Goal: Check status: Check status

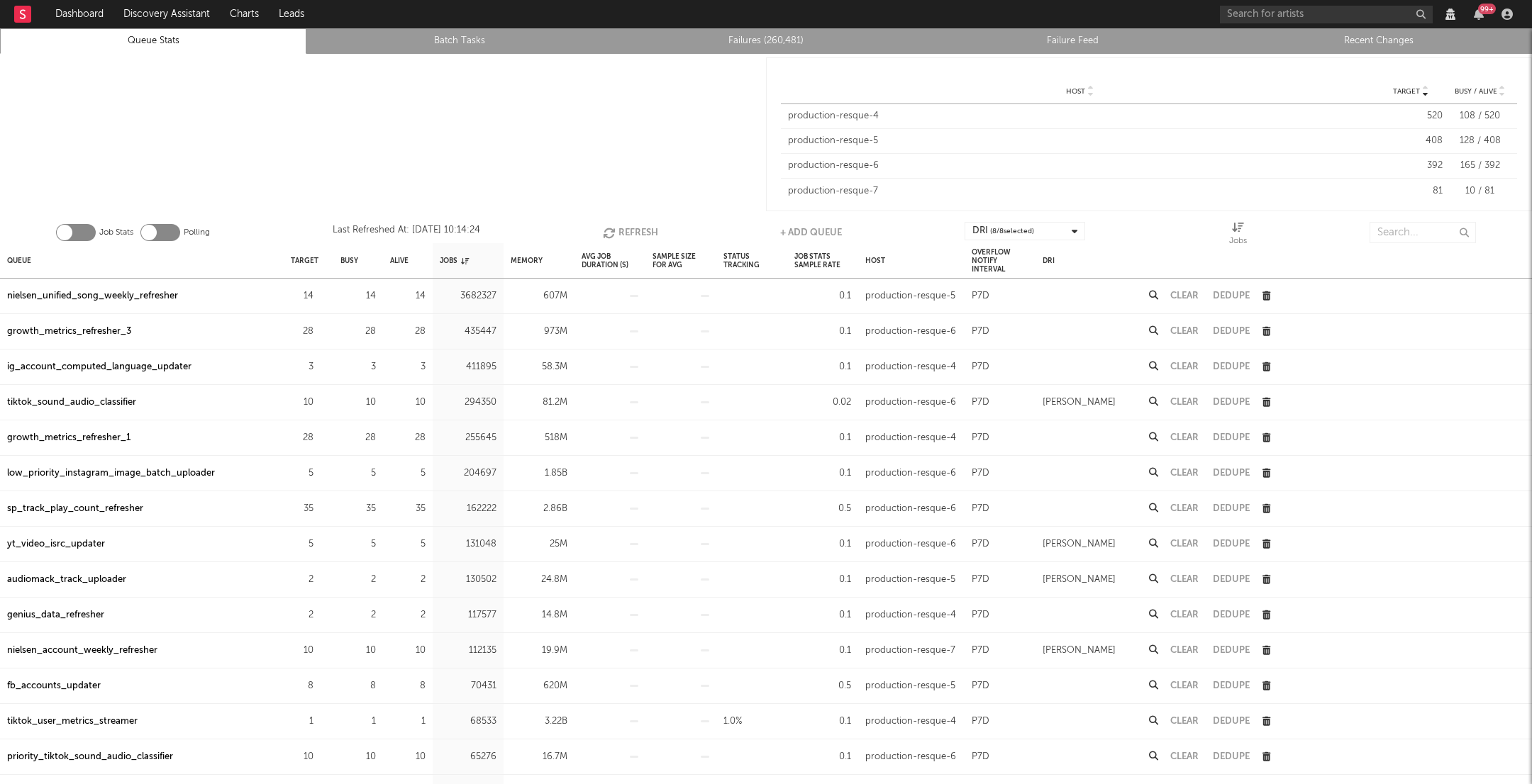
click at [600, 226] on div "Job Stats Polling Last Refreshed At: [DATE] 10:14:24 Refresh + Add Queue DRI ( …" at bounding box center [766, 228] width 1532 height 29
click at [619, 229] on button "Refresh" at bounding box center [630, 232] width 55 height 21
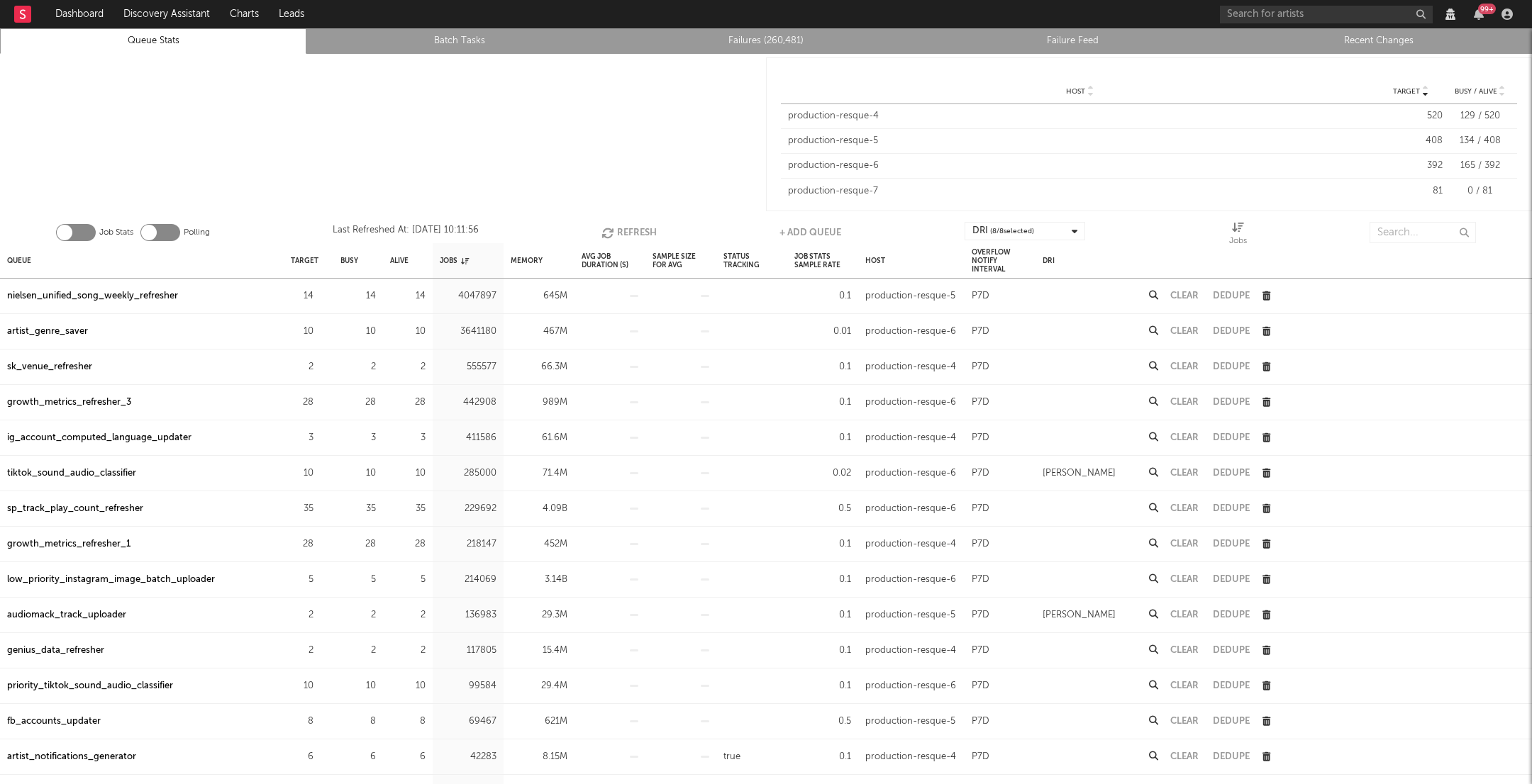
click at [619, 229] on button "Refresh" at bounding box center [630, 232] width 55 height 21
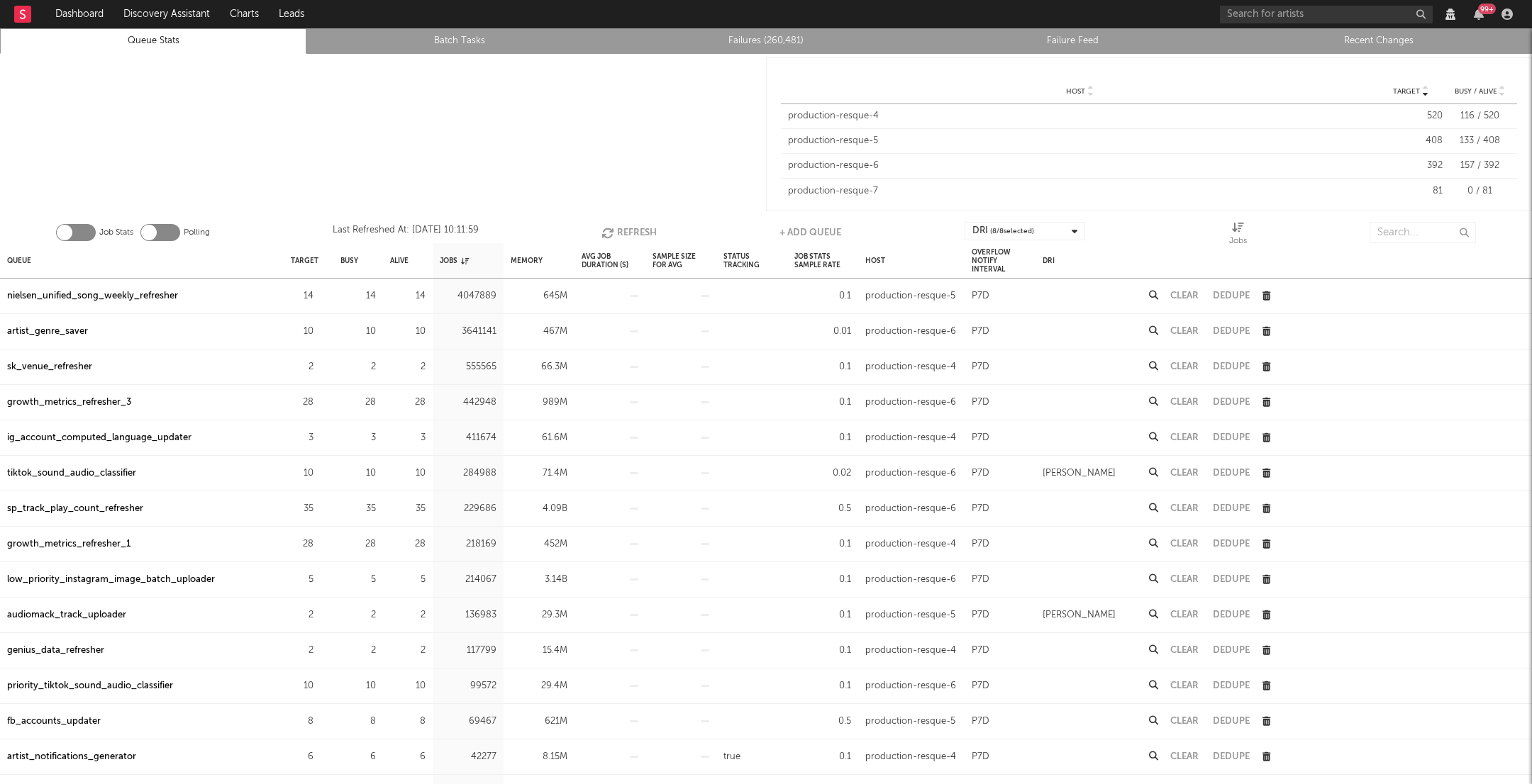
click at [619, 229] on button "Refresh" at bounding box center [630, 232] width 55 height 21
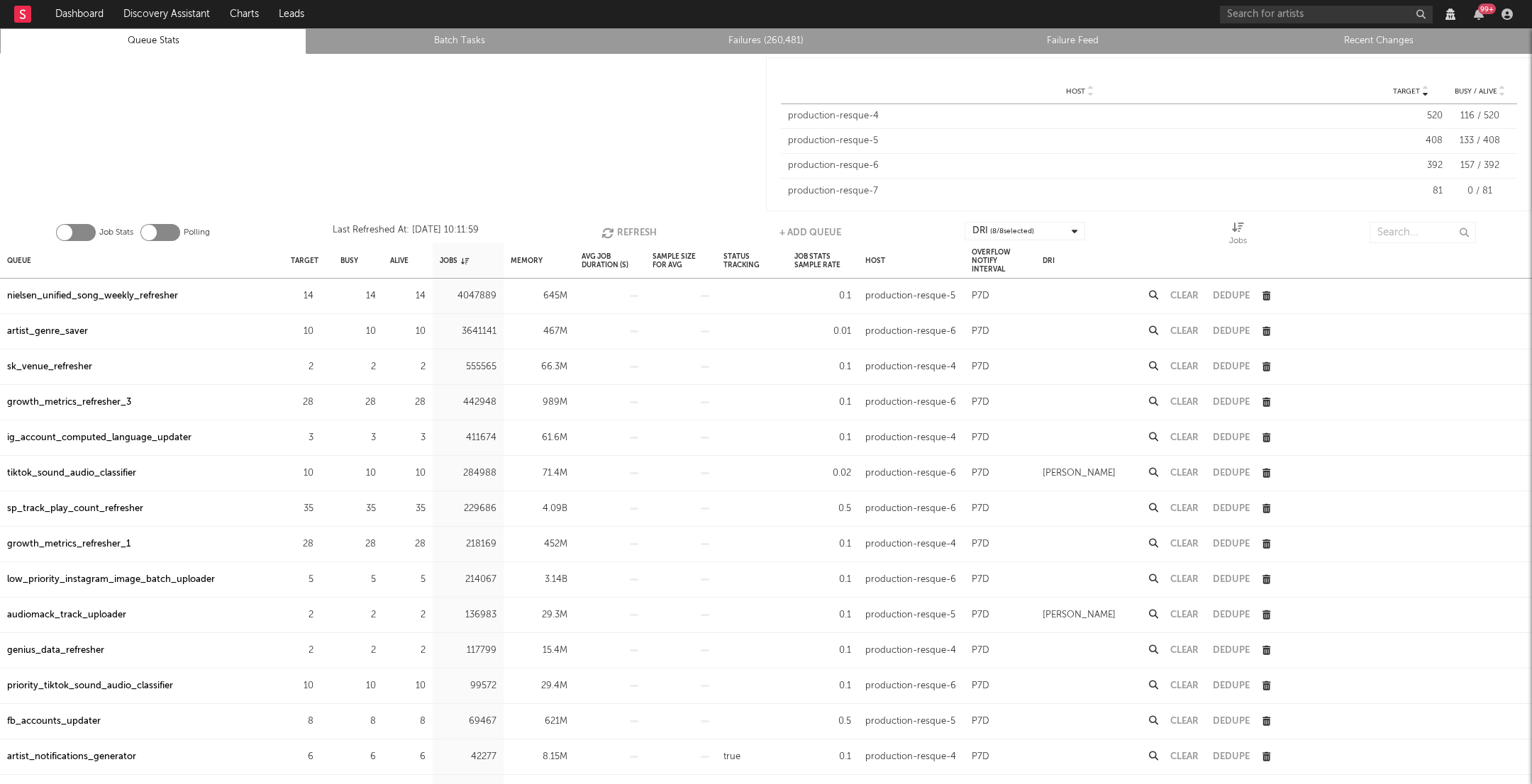
click at [619, 229] on button "Refresh" at bounding box center [630, 232] width 55 height 21
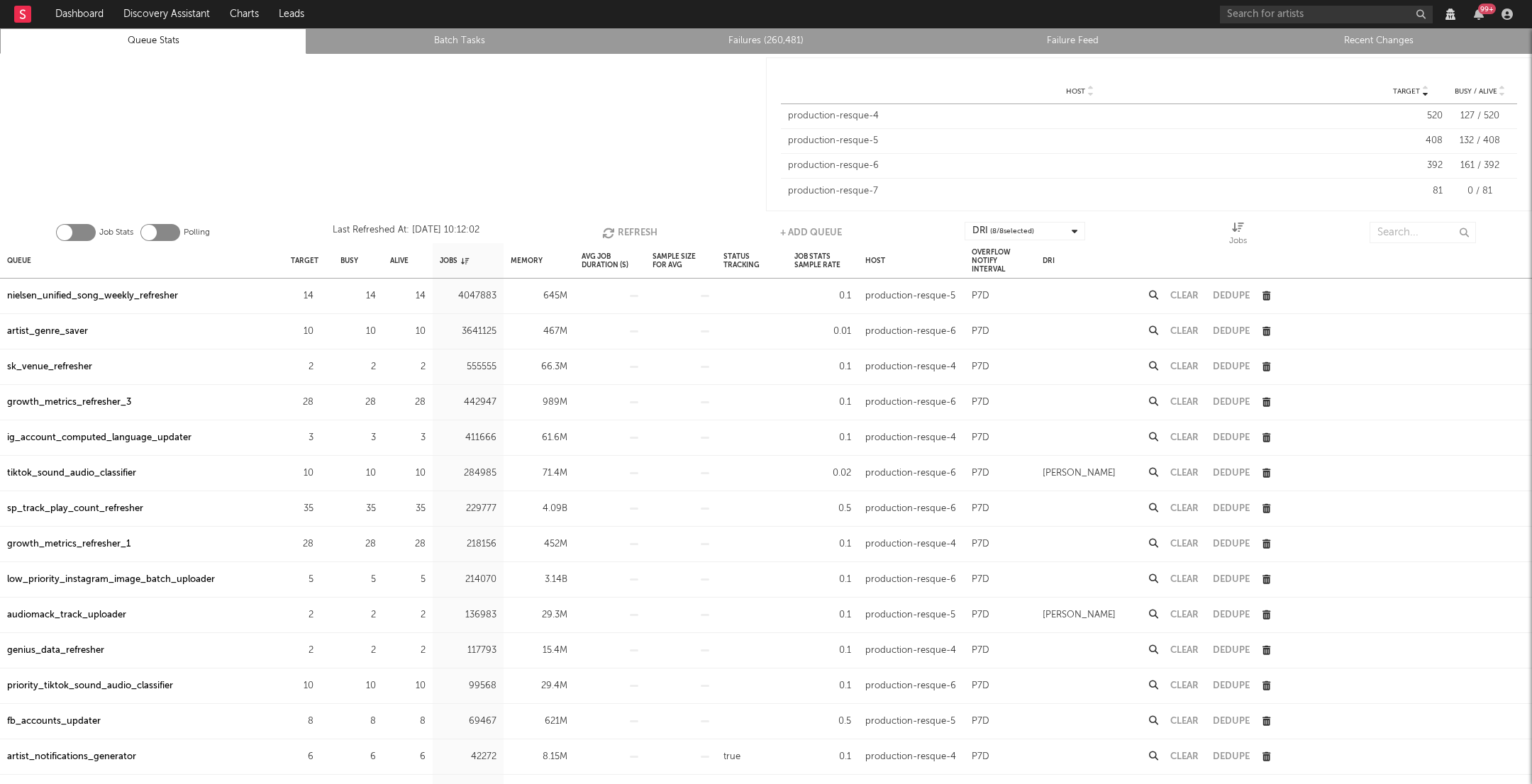
click at [619, 229] on button "Refresh" at bounding box center [630, 232] width 55 height 21
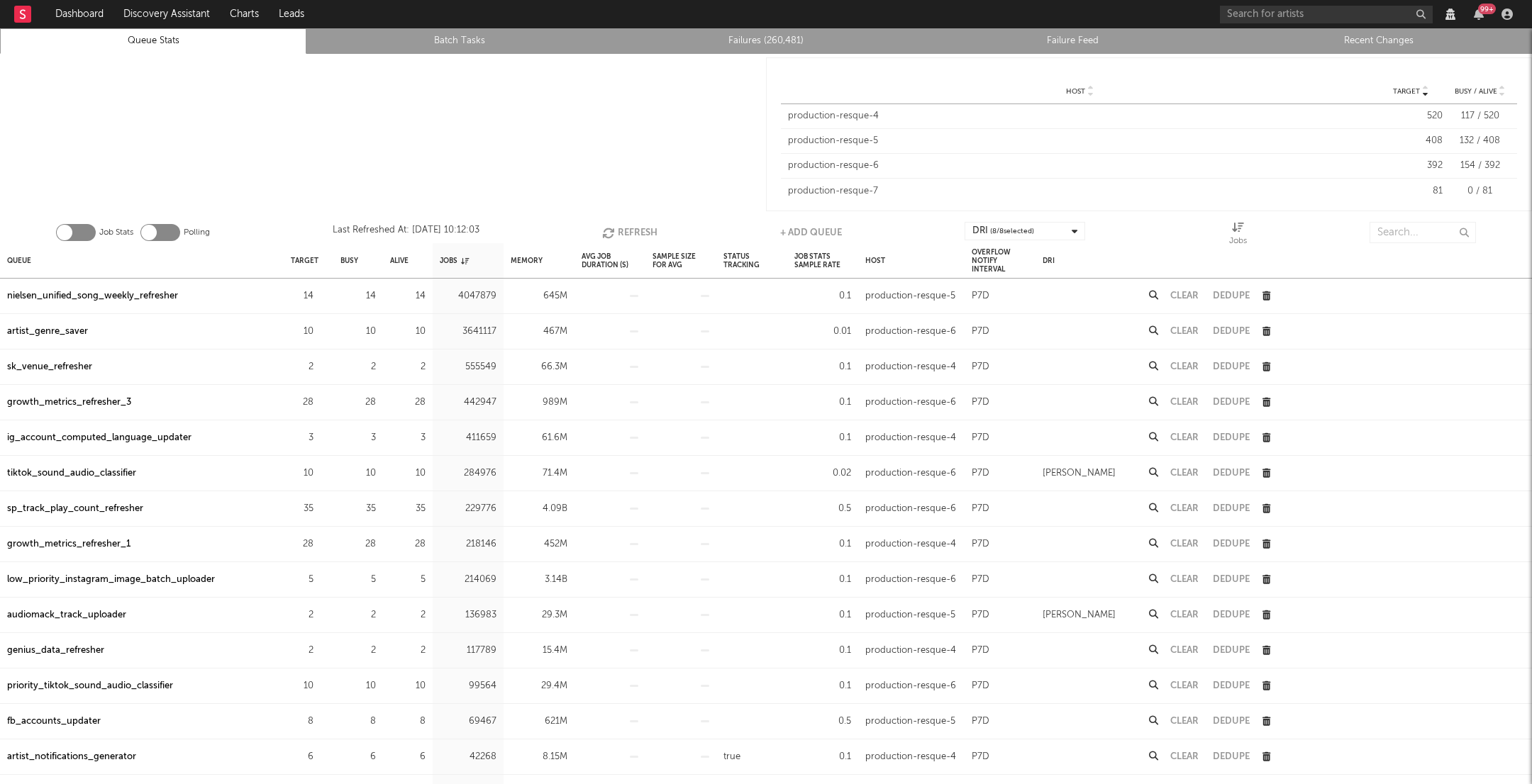
click at [619, 229] on button "Refresh" at bounding box center [630, 232] width 55 height 21
click at [56, 358] on div "sk_venue_refresher" at bounding box center [50, 367] width 85 height 17
